Goal: Information Seeking & Learning: Find contact information

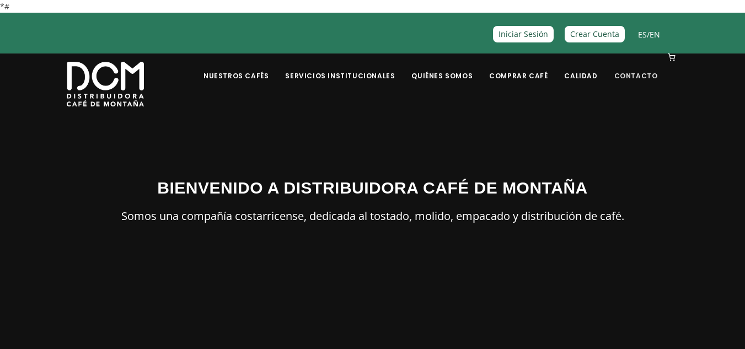
click at [649, 78] on link "Contacto" at bounding box center [635, 68] width 57 height 26
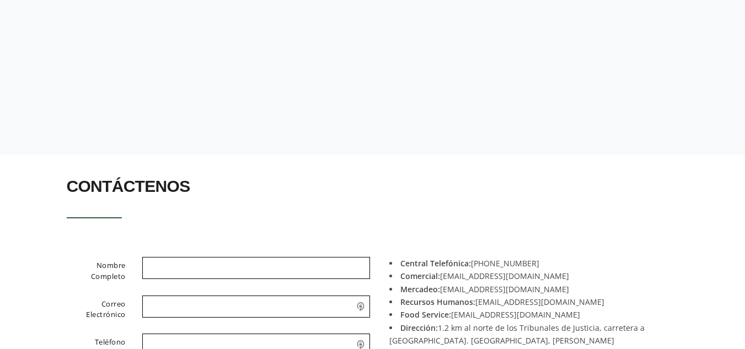
scroll to position [177, 0]
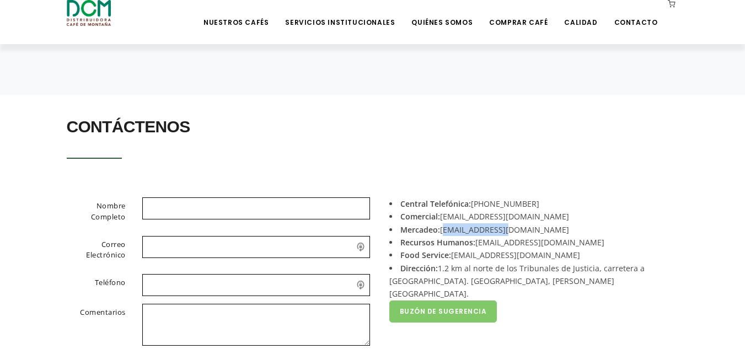
drag, startPoint x: 508, startPoint y: 229, endPoint x: 443, endPoint y: 230, distance: 65.0
click at [443, 230] on li "Mercadeo: [EMAIL_ADDRESS][DOMAIN_NAME]" at bounding box center [529, 229] width 281 height 13
copy li "[EMAIL_ADDRESS][DOMAIN_NAME]"
drag, startPoint x: 523, startPoint y: 214, endPoint x: 443, endPoint y: 221, distance: 80.2
click at [443, 221] on li "Comercial: [EMAIL_ADDRESS][DOMAIN_NAME]" at bounding box center [529, 216] width 281 height 13
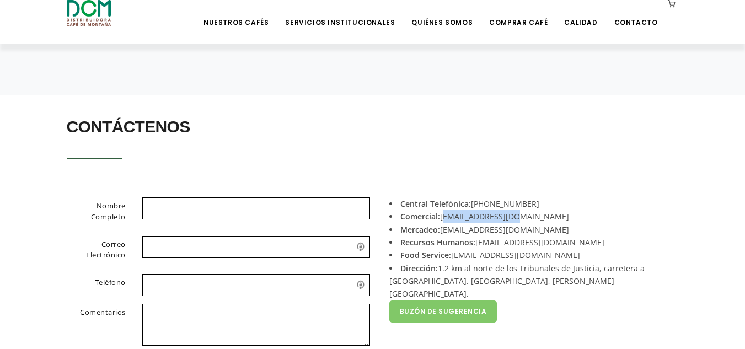
copy li "[EMAIL_ADDRESS][DOMAIN_NAME]"
